Goal: Task Accomplishment & Management: Manage account settings

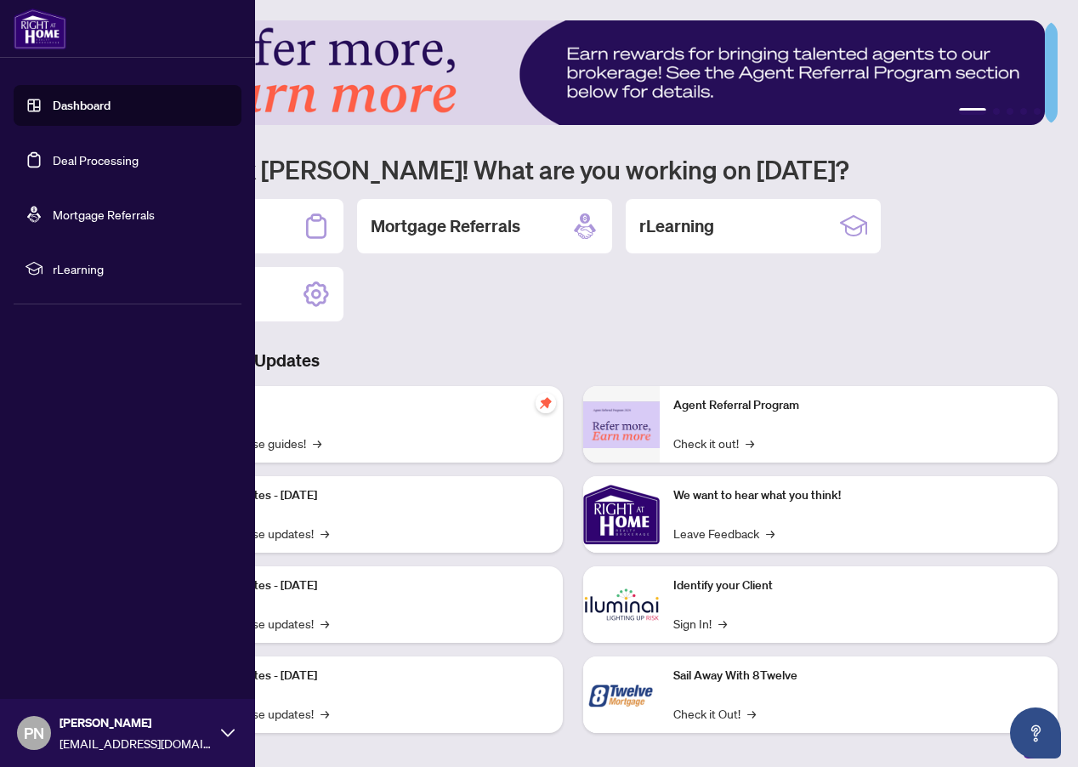
click at [53, 162] on link "Deal Processing" at bounding box center [96, 159] width 86 height 15
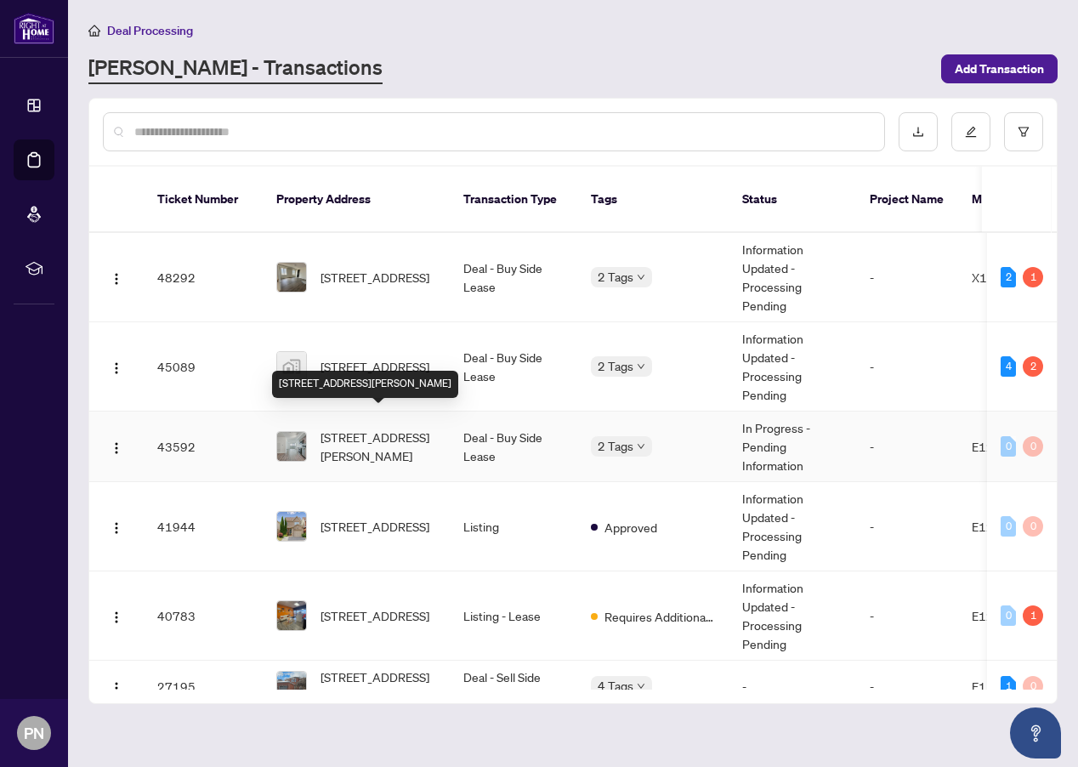
click at [356, 428] on span "[STREET_ADDRESS][PERSON_NAME]" at bounding box center [378, 446] width 116 height 37
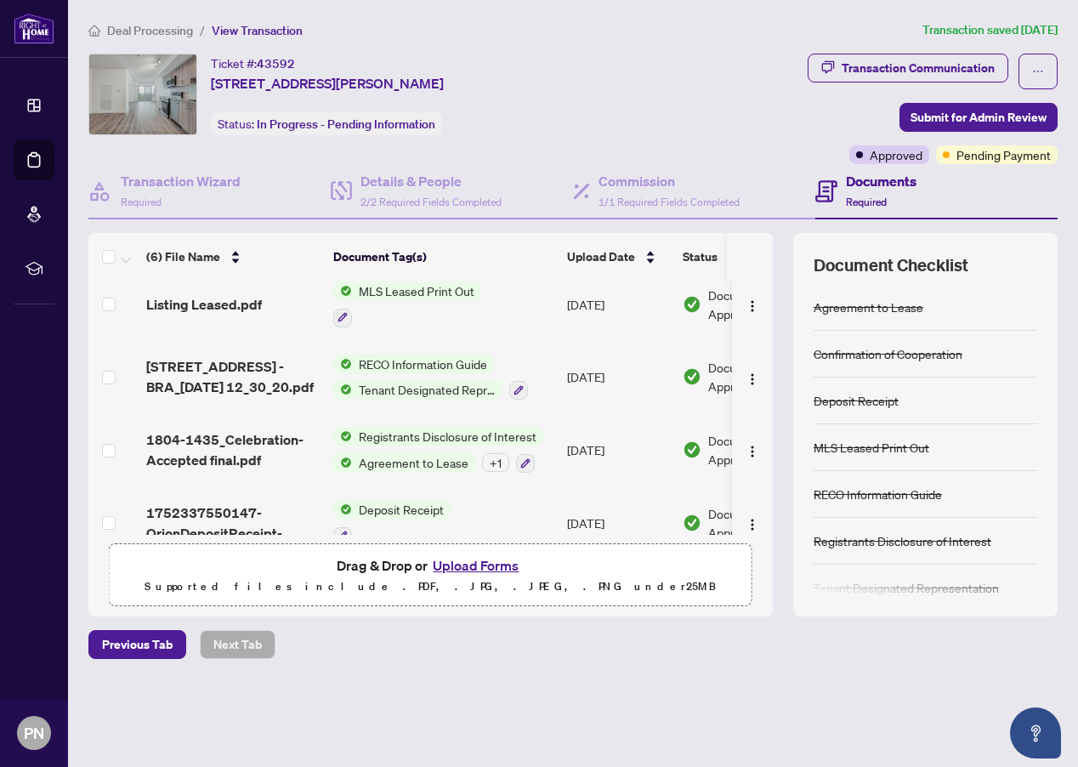
scroll to position [182, 0]
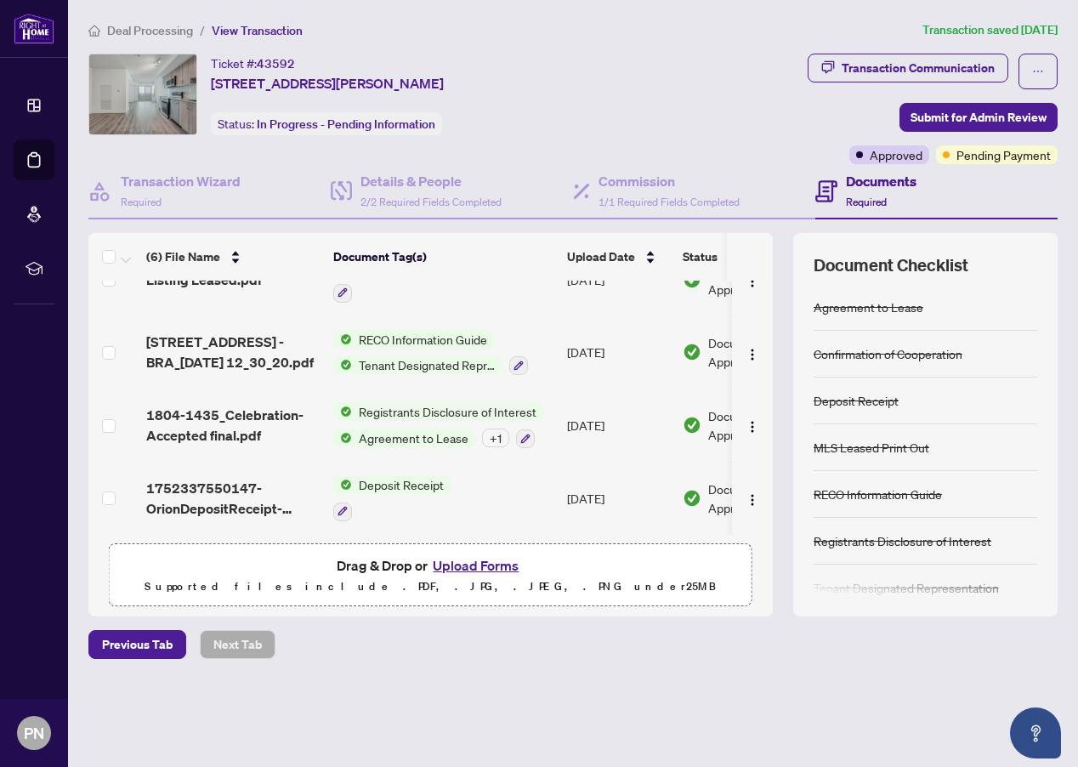
click at [143, 32] on span "Deal Processing" at bounding box center [150, 30] width 86 height 15
